Goal: Task Accomplishment & Management: Use online tool/utility

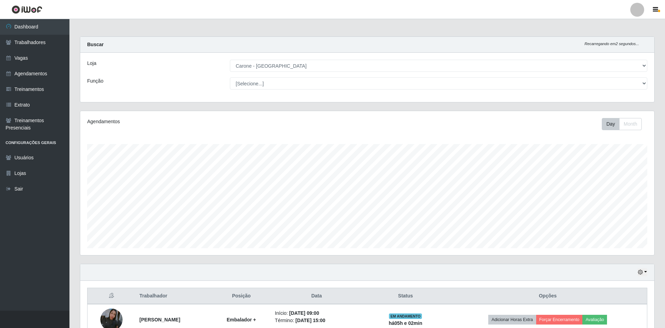
select select "505"
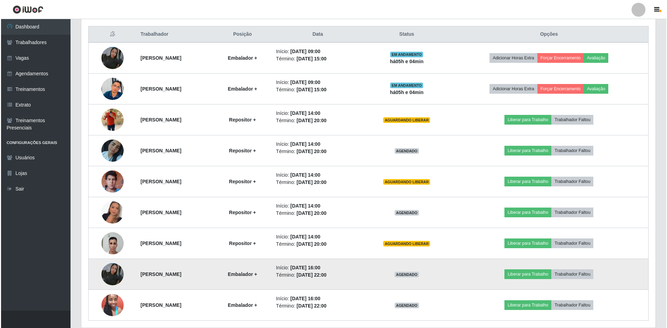
scroll to position [288, 0]
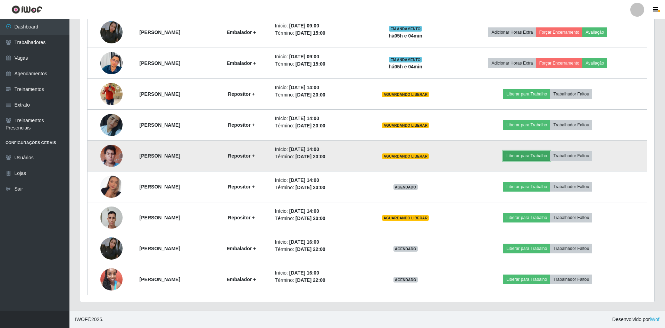
click at [526, 161] on button "Liberar para Trabalho" at bounding box center [526, 156] width 47 height 10
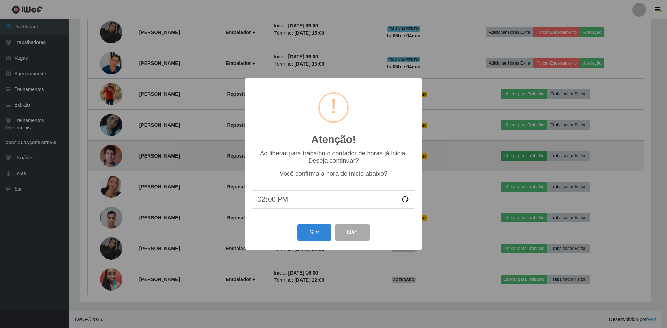
scroll to position [144, 571]
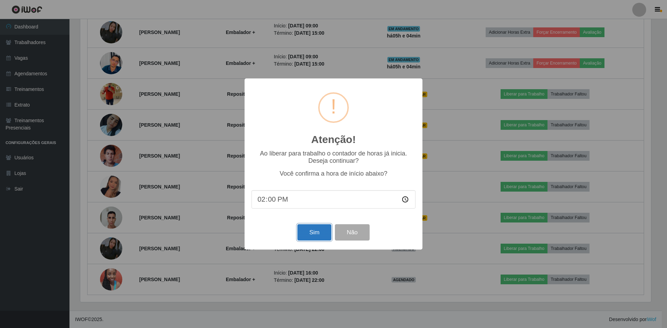
click at [322, 237] on button "Sim" at bounding box center [314, 232] width 34 height 16
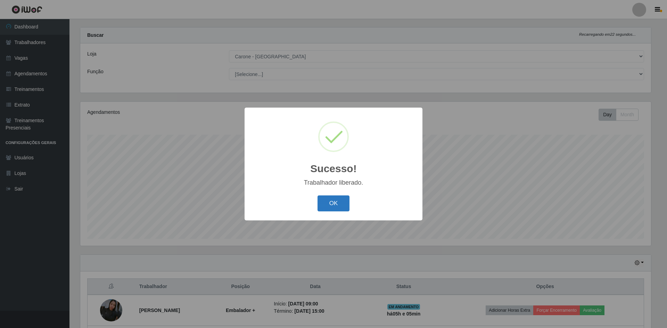
click at [335, 208] on button "OK" at bounding box center [333, 204] width 32 height 16
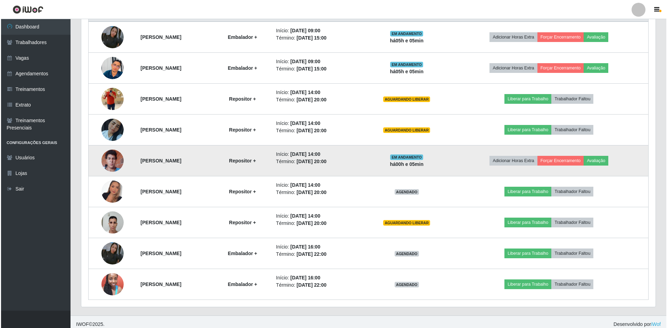
scroll to position [252, 0]
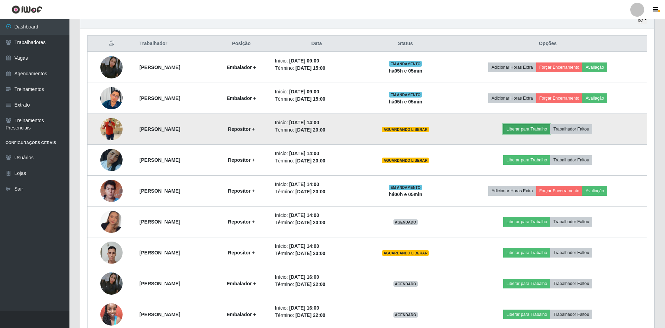
click at [524, 132] on button "Liberar para Trabalho" at bounding box center [526, 129] width 47 height 10
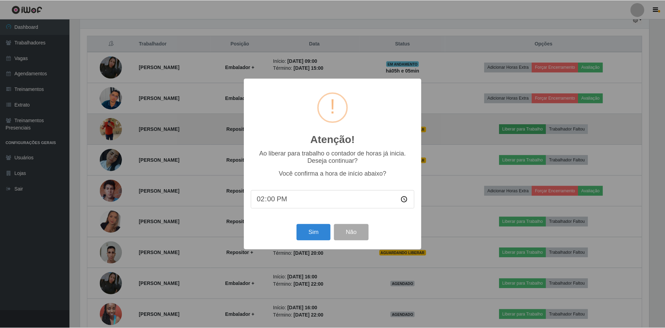
scroll to position [144, 571]
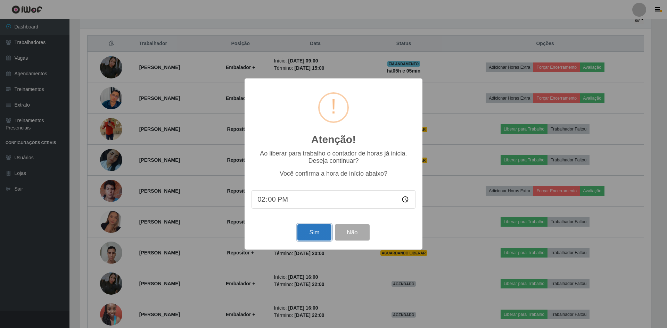
click at [310, 231] on button "Sim" at bounding box center [314, 232] width 34 height 16
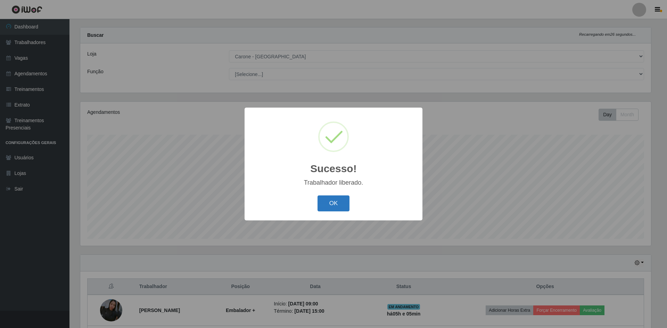
click at [334, 209] on button "OK" at bounding box center [333, 204] width 32 height 16
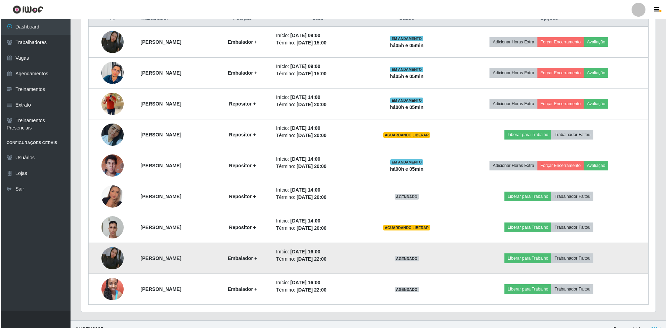
scroll to position [288, 0]
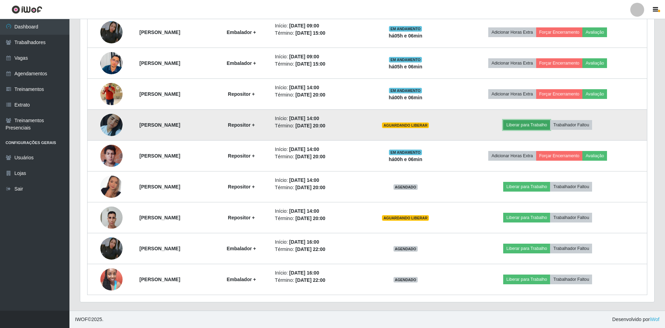
click at [531, 129] on button "Liberar para Trabalho" at bounding box center [526, 125] width 47 height 10
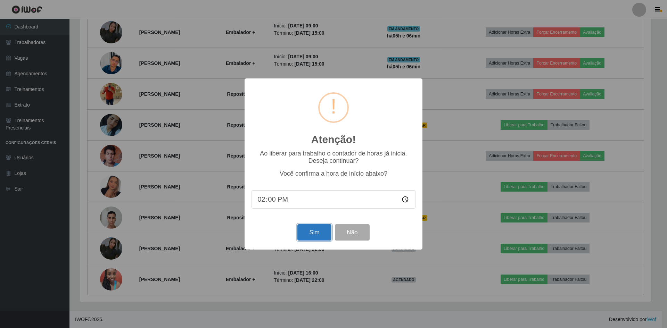
click at [325, 237] on button "Sim" at bounding box center [314, 232] width 34 height 16
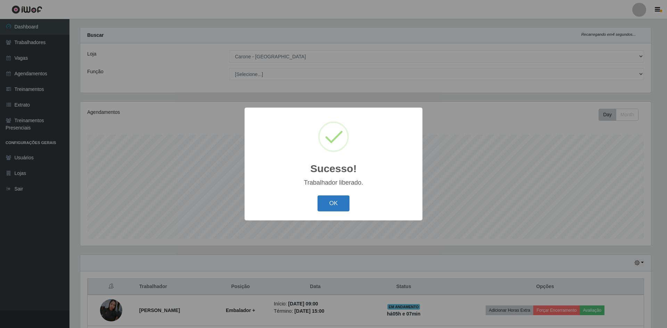
click at [341, 204] on button "OK" at bounding box center [333, 204] width 32 height 16
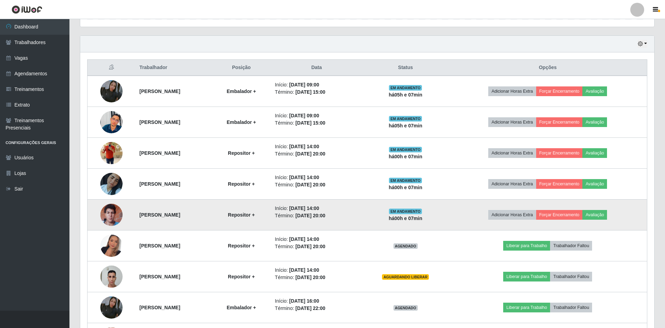
scroll to position [288, 0]
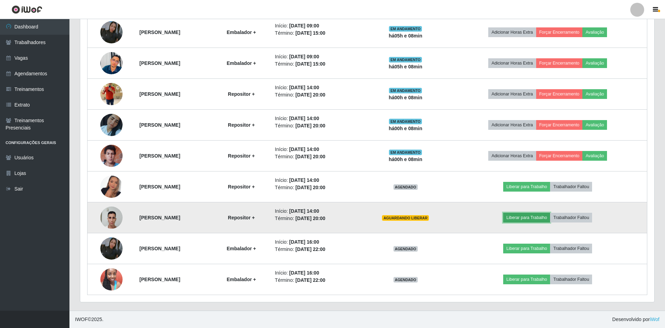
click at [544, 214] on button "Liberar para Trabalho" at bounding box center [526, 218] width 47 height 10
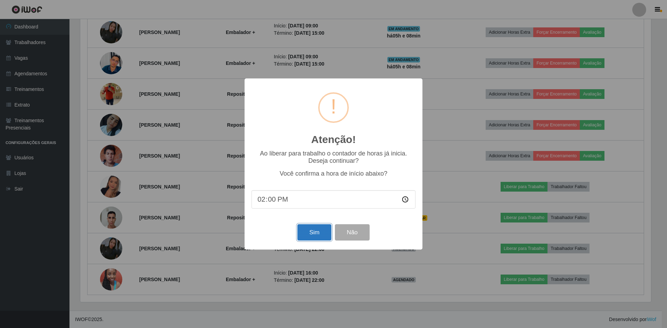
click at [309, 228] on button "Sim" at bounding box center [314, 232] width 34 height 16
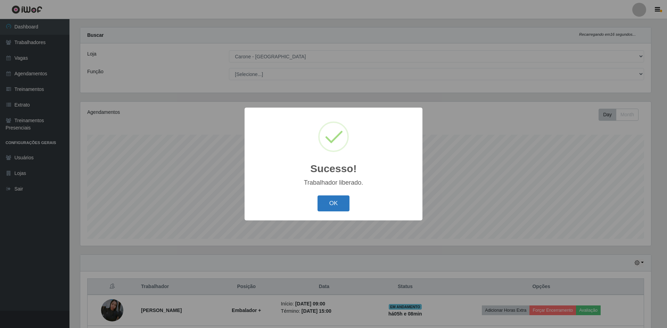
click at [334, 204] on button "OK" at bounding box center [333, 204] width 32 height 16
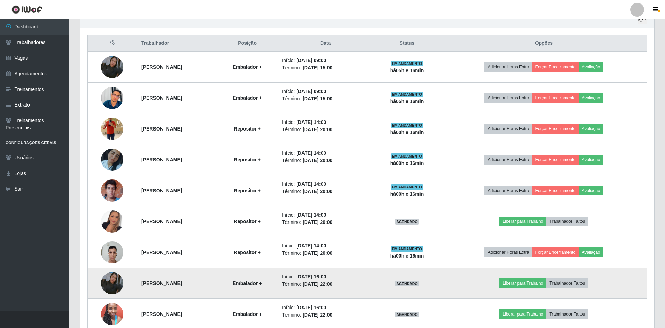
scroll to position [288, 0]
